Goal: Check status: Check status

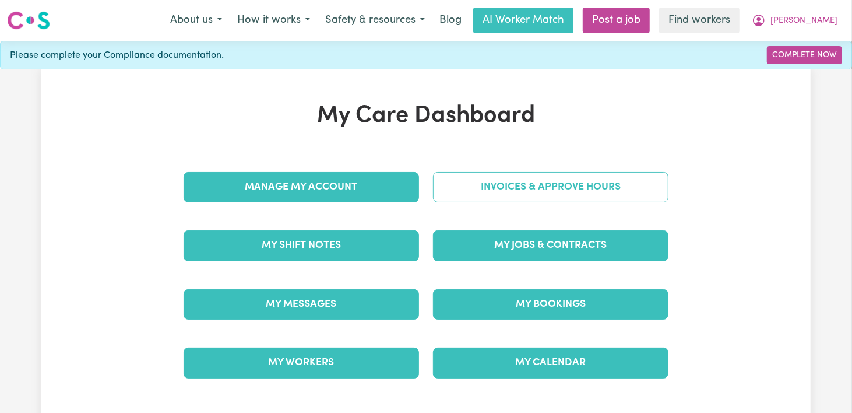
click at [537, 202] on link "Invoices & Approve Hours" at bounding box center [550, 187] width 235 height 30
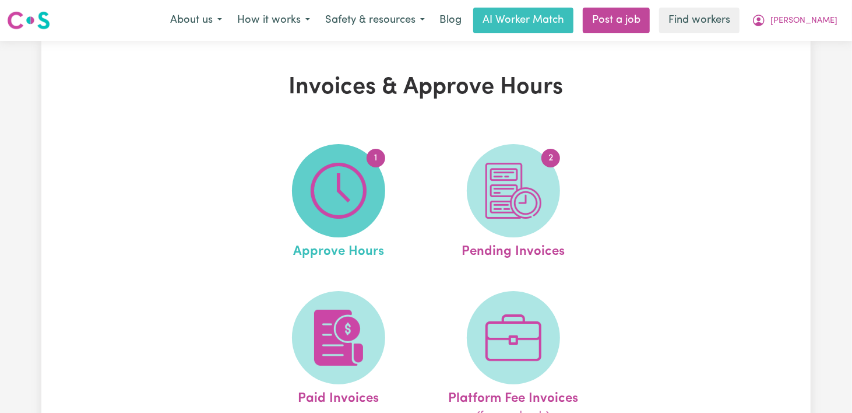
click at [356, 192] on img at bounding box center [339, 191] width 56 height 56
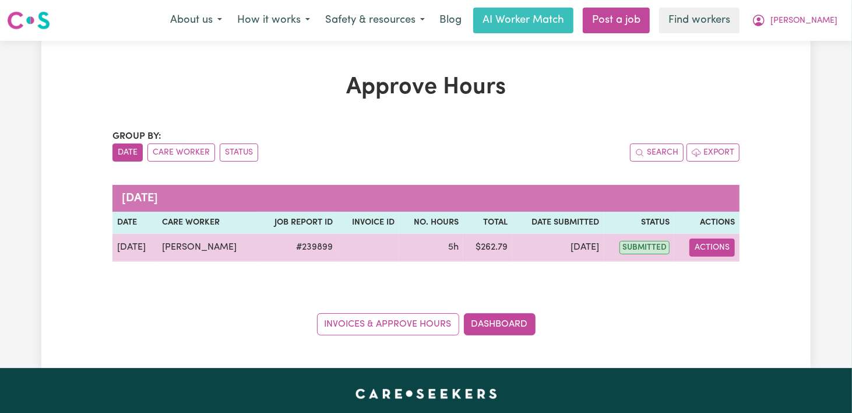
click at [714, 256] on button "Actions" at bounding box center [711, 247] width 45 height 18
click at [734, 288] on link "View Job Report" at bounding box center [735, 276] width 100 height 23
select select "pm"
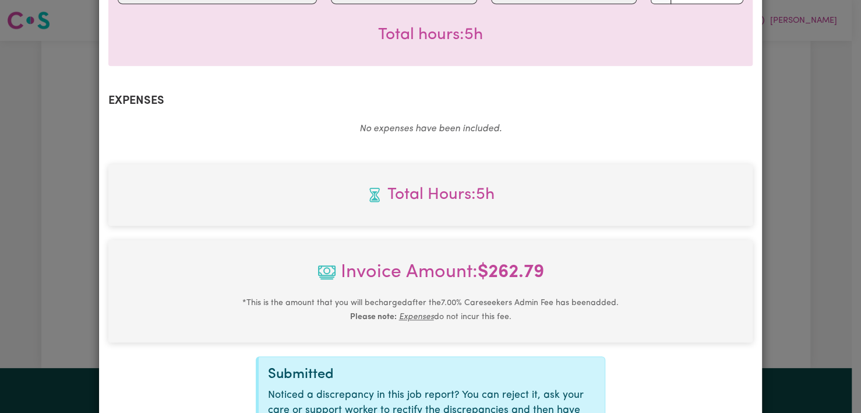
scroll to position [596, 0]
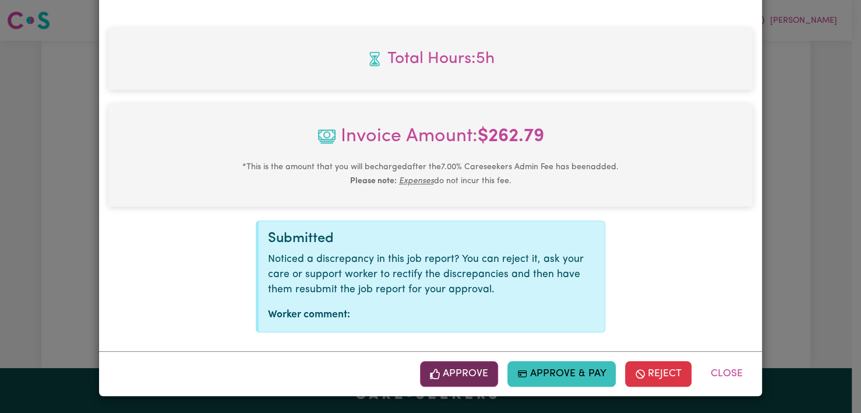
click at [430, 368] on icon "button" at bounding box center [435, 373] width 10 height 10
